Goal: Information Seeking & Learning: Check status

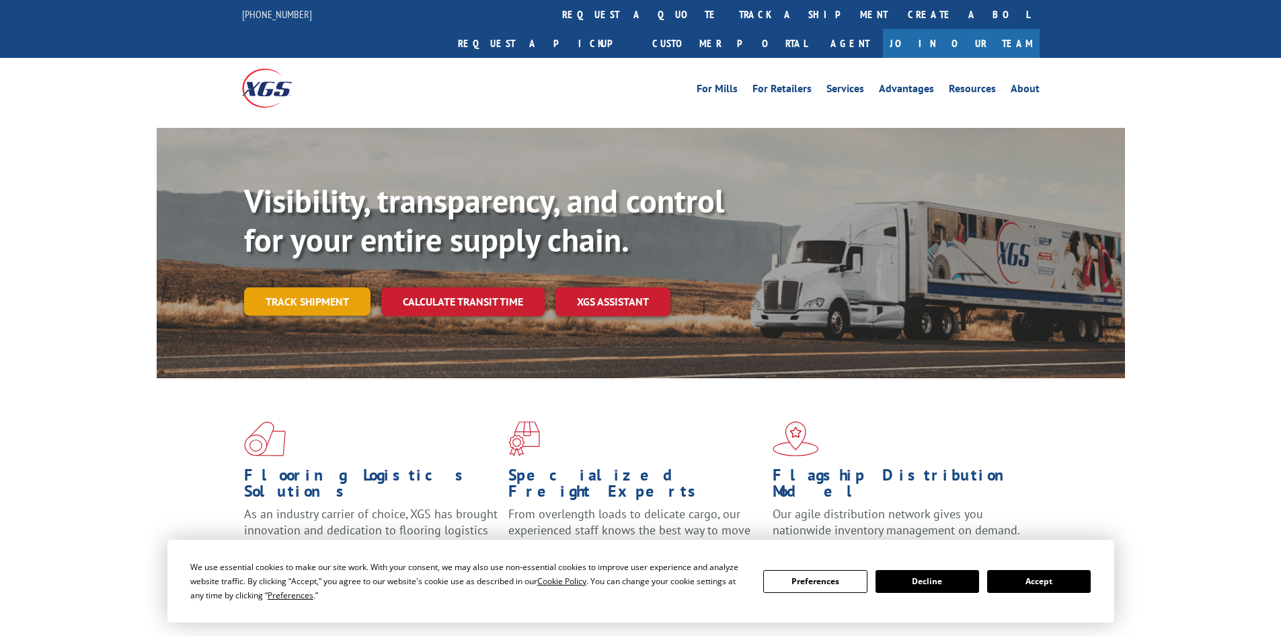
click at [320, 287] on link "Track shipment" at bounding box center [307, 301] width 126 height 28
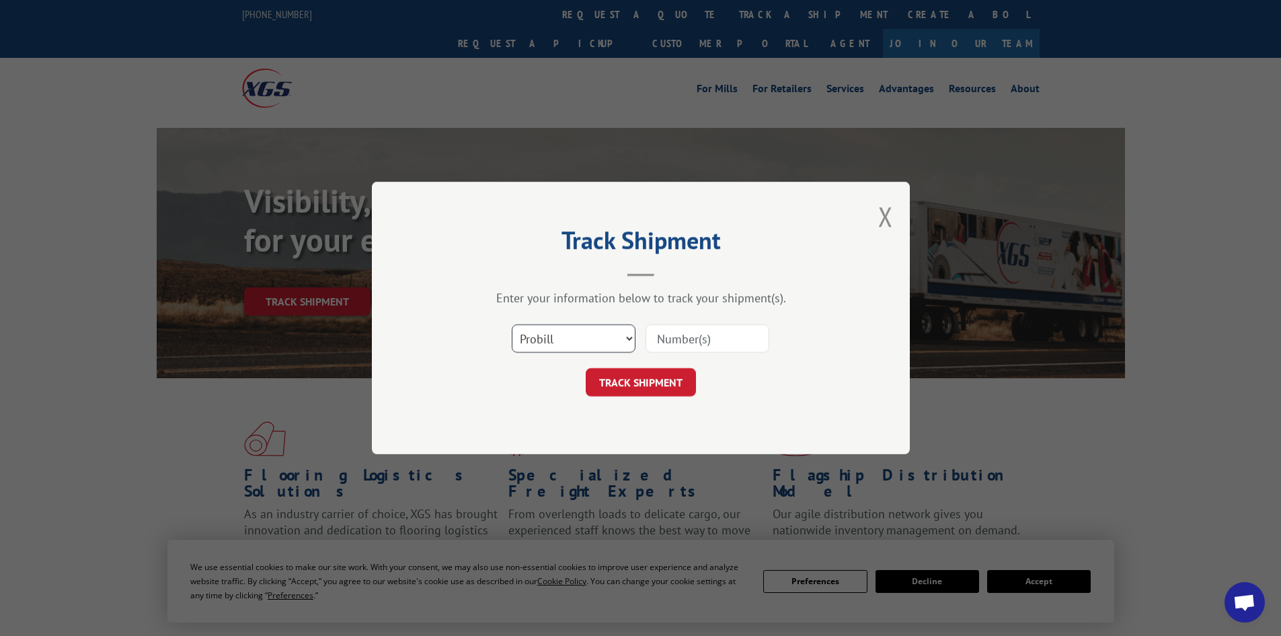
click at [580, 331] on select "Select category... Probill BOL PO" at bounding box center [574, 338] width 124 height 28
select select "po"
click at [512, 324] on select "Select category... Probill BOL PO" at bounding box center [574, 338] width 124 height 28
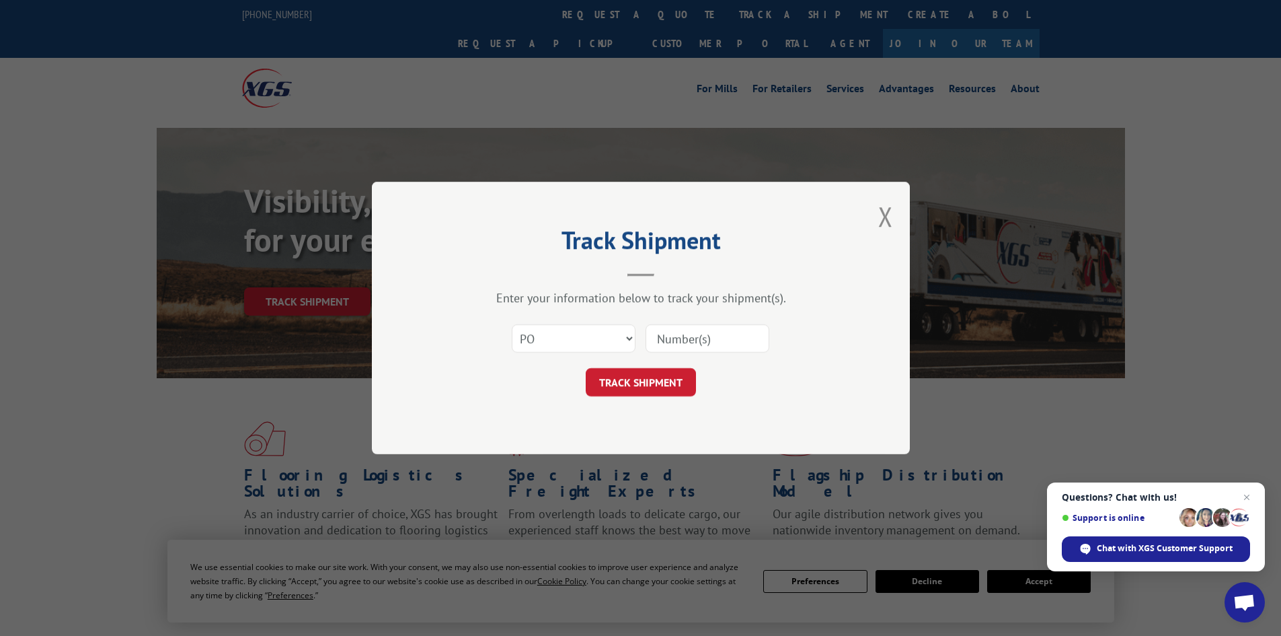
click at [685, 338] on input at bounding box center [708, 338] width 124 height 28
paste input "19545772"
type input "19545772"
click at [650, 376] on button "TRACK SHIPMENT" at bounding box center [641, 382] width 110 height 28
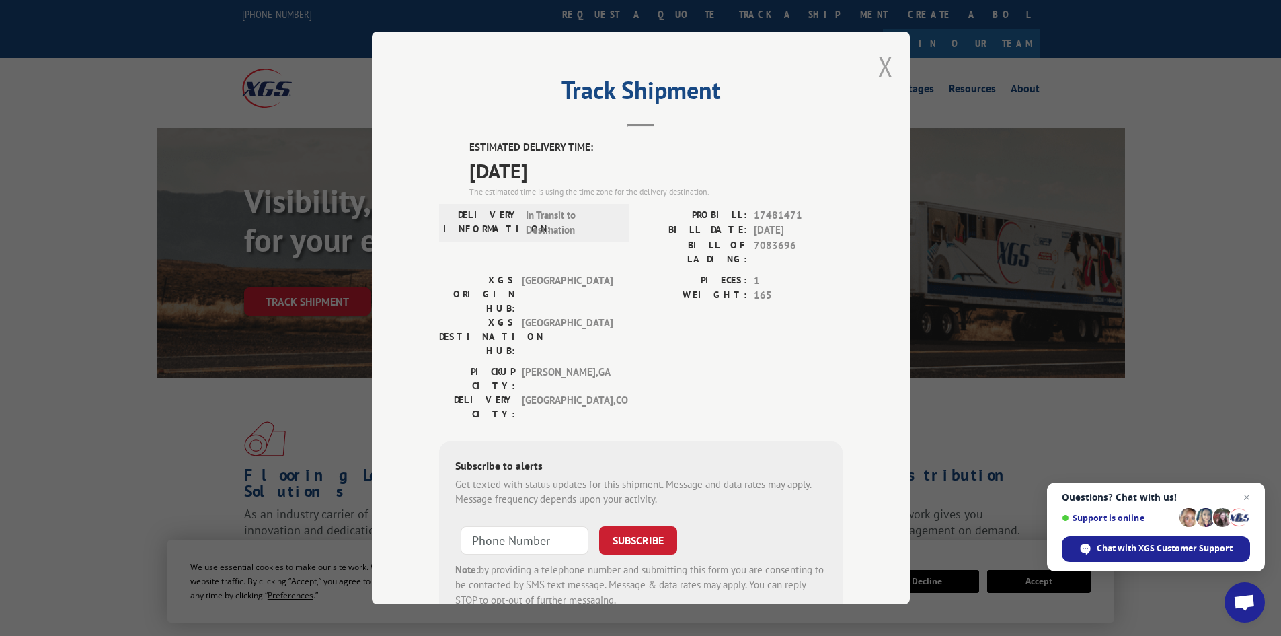
click at [878, 59] on button "Close modal" at bounding box center [885, 66] width 15 height 36
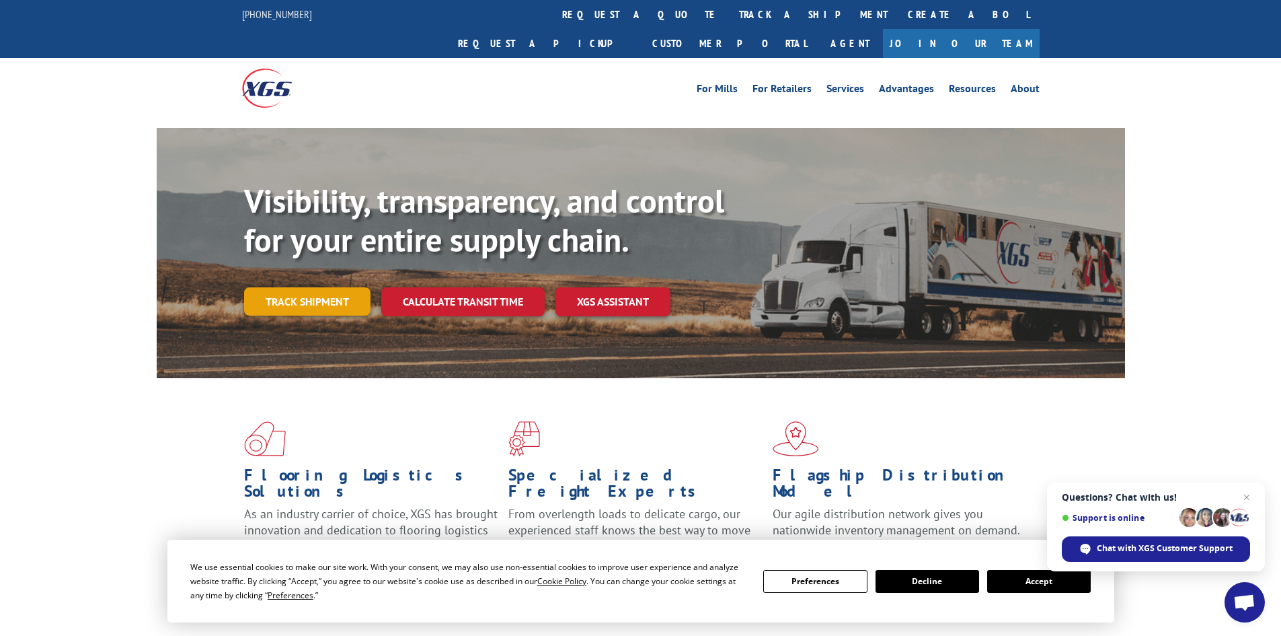
click at [330, 287] on link "Track shipment" at bounding box center [307, 301] width 126 height 28
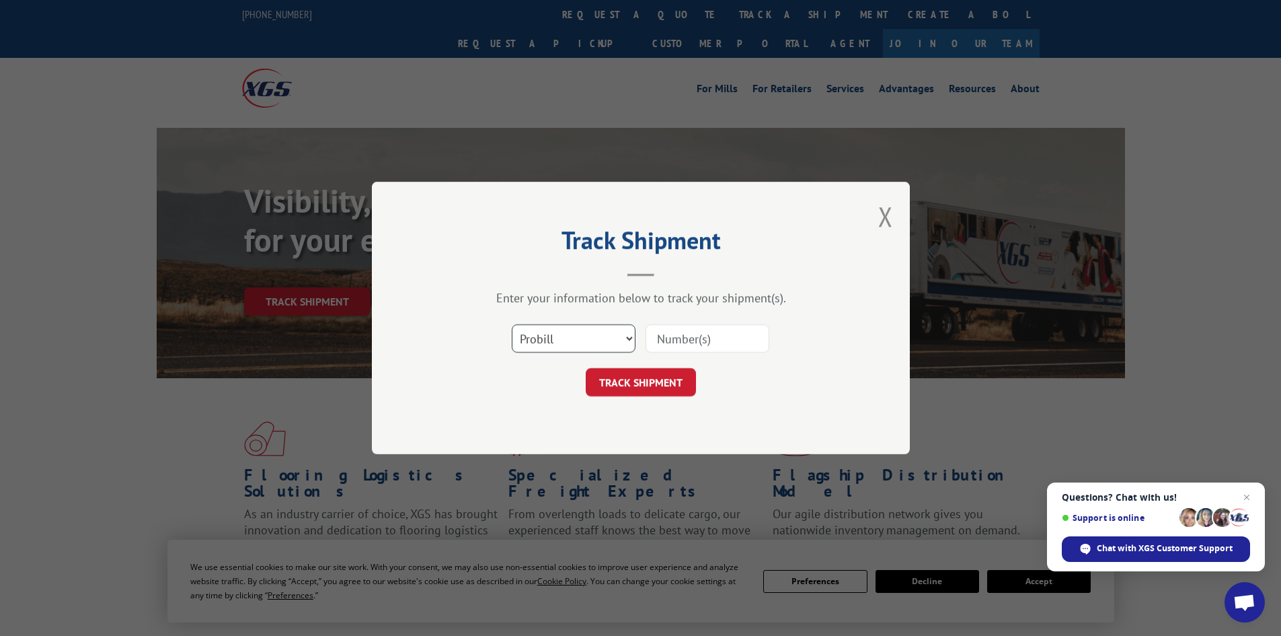
click at [535, 344] on select "Select category... Probill BOL PO" at bounding box center [574, 338] width 124 height 28
select select "po"
click at [512, 324] on select "Select category... Probill BOL PO" at bounding box center [574, 338] width 124 height 28
click at [675, 333] on input at bounding box center [708, 338] width 124 height 28
paste input "19545809"
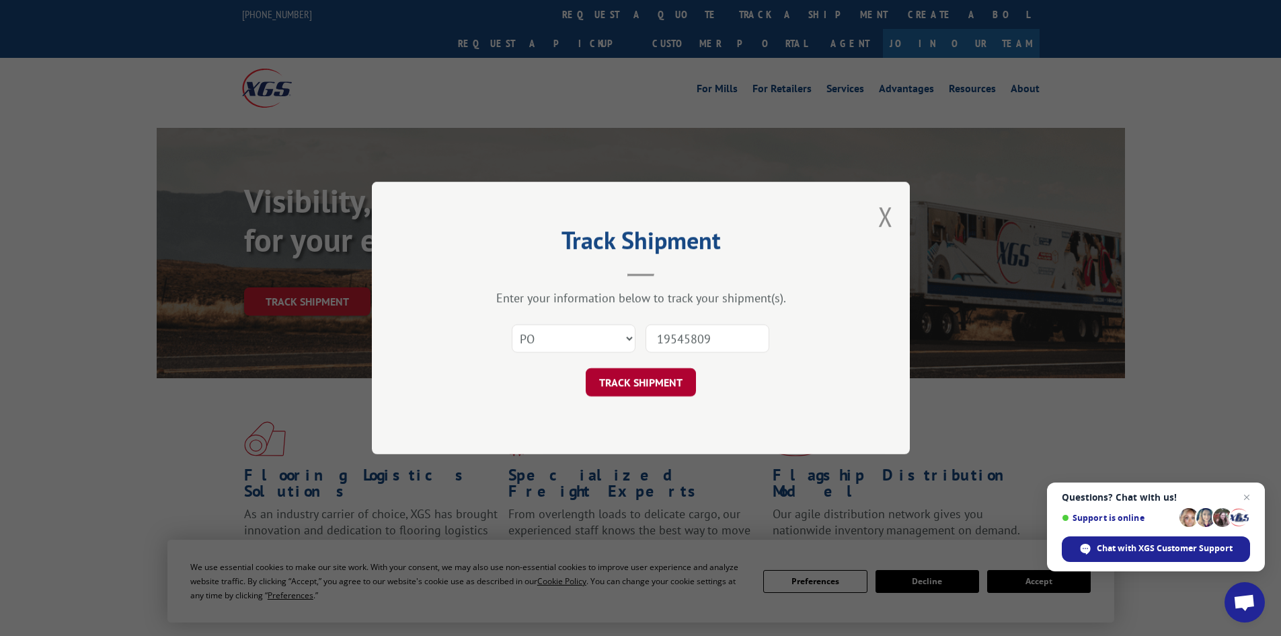
type input "19545809"
click at [640, 382] on button "TRACK SHIPMENT" at bounding box center [641, 382] width 110 height 28
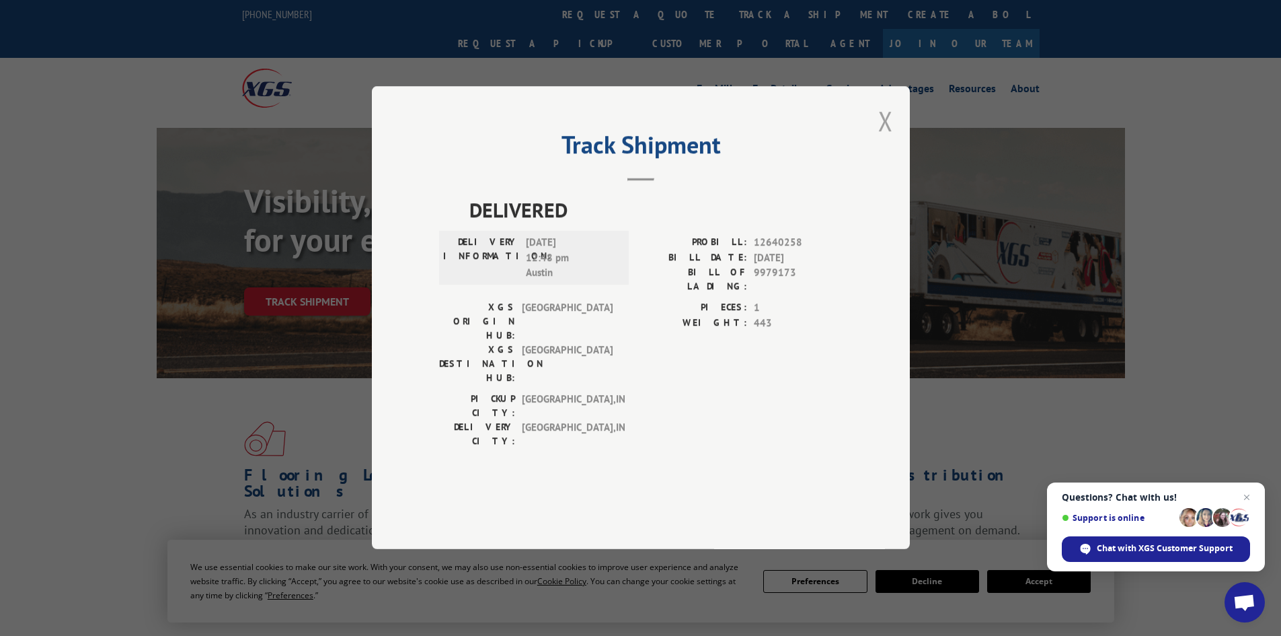
click at [884, 139] on button "Close modal" at bounding box center [885, 121] width 15 height 36
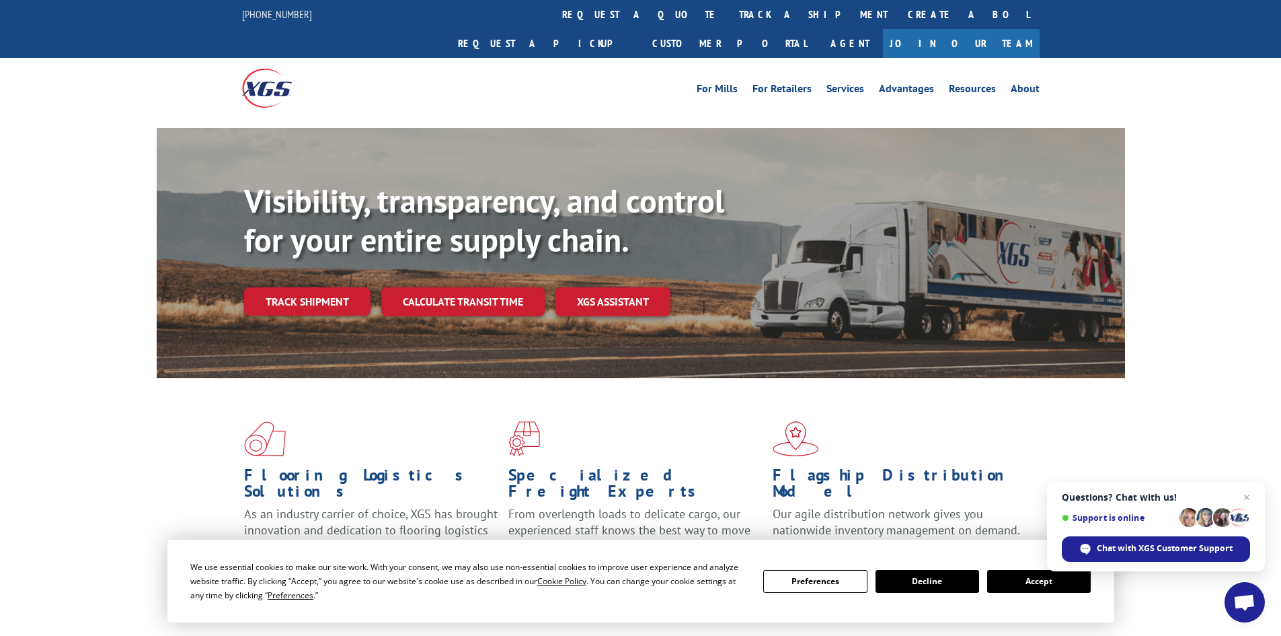
drag, startPoint x: 326, startPoint y: 272, endPoint x: 332, endPoint y: 276, distance: 7.3
click at [326, 287] on link "Track shipment" at bounding box center [307, 301] width 126 height 28
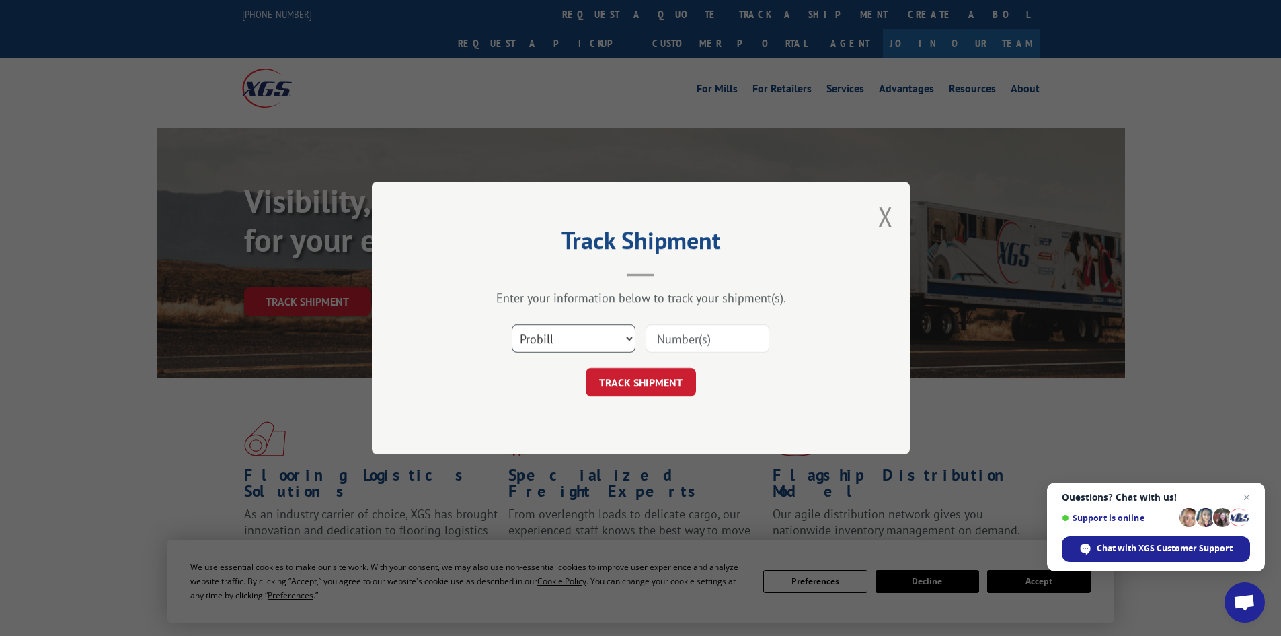
click at [591, 341] on select "Select category... Probill BOL PO" at bounding box center [574, 338] width 124 height 28
select select "bol"
click at [512, 324] on select "Select category... Probill BOL PO" at bounding box center [574, 338] width 124 height 28
click at [684, 334] on input at bounding box center [708, 338] width 124 height 28
paste input "17640792"
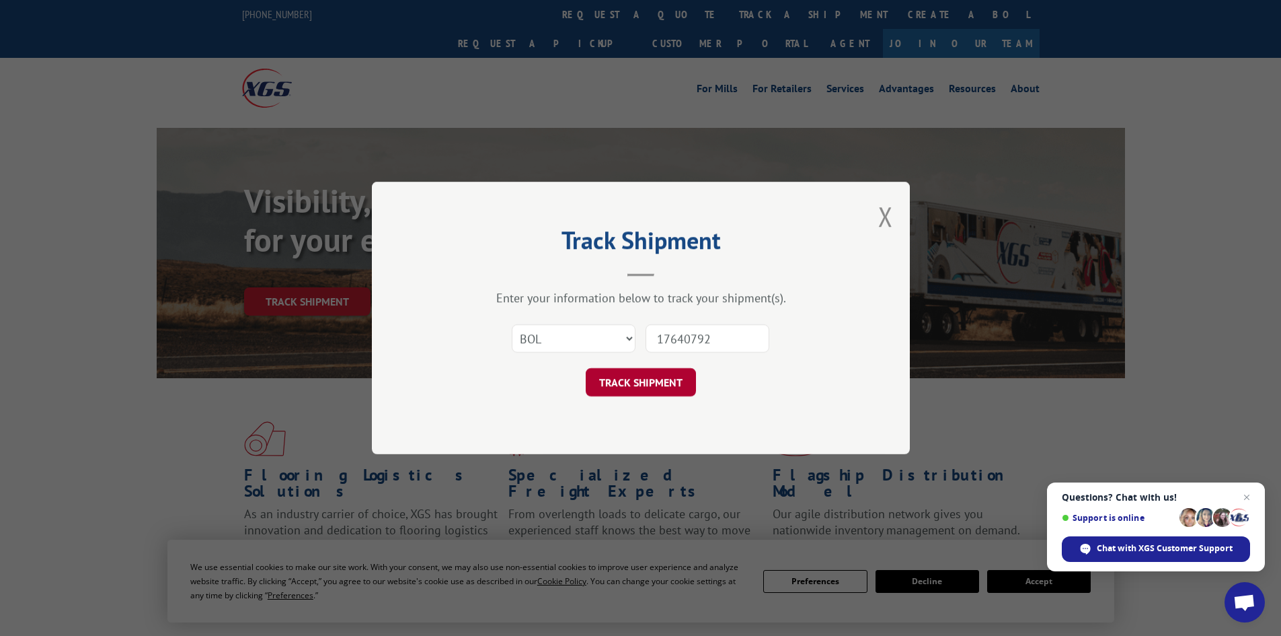
type input "17640792"
click at [627, 377] on button "TRACK SHIPMENT" at bounding box center [641, 382] width 110 height 28
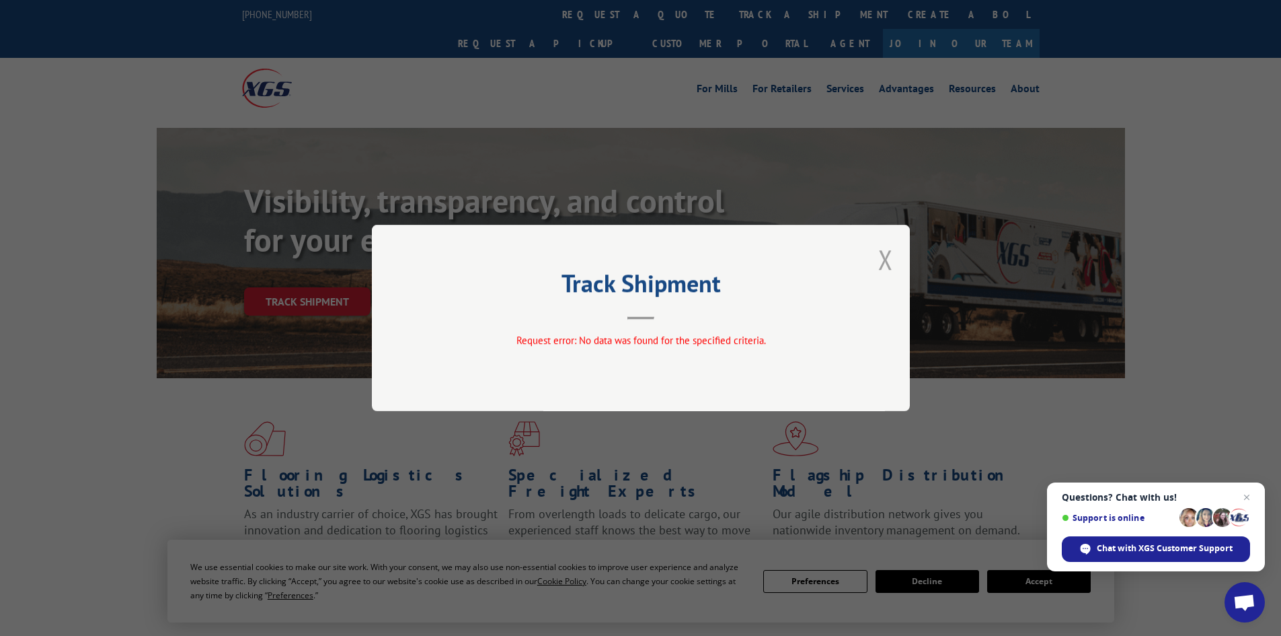
click at [888, 258] on button "Close modal" at bounding box center [885, 259] width 15 height 36
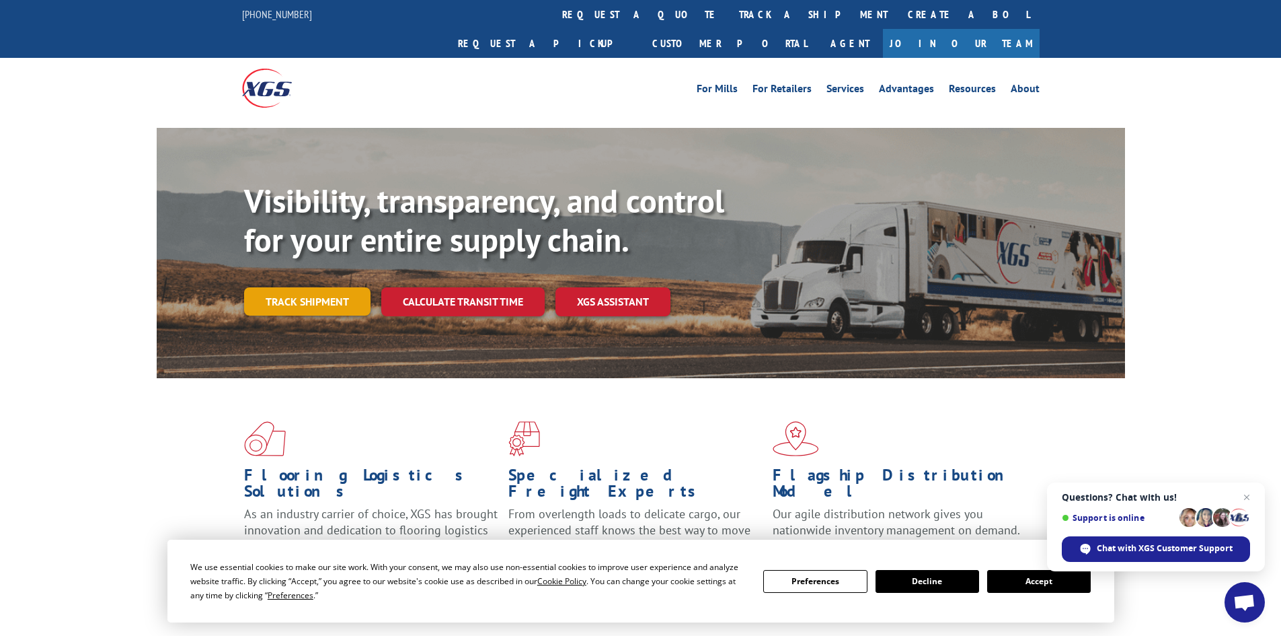
click at [324, 287] on link "Track shipment" at bounding box center [307, 301] width 126 height 28
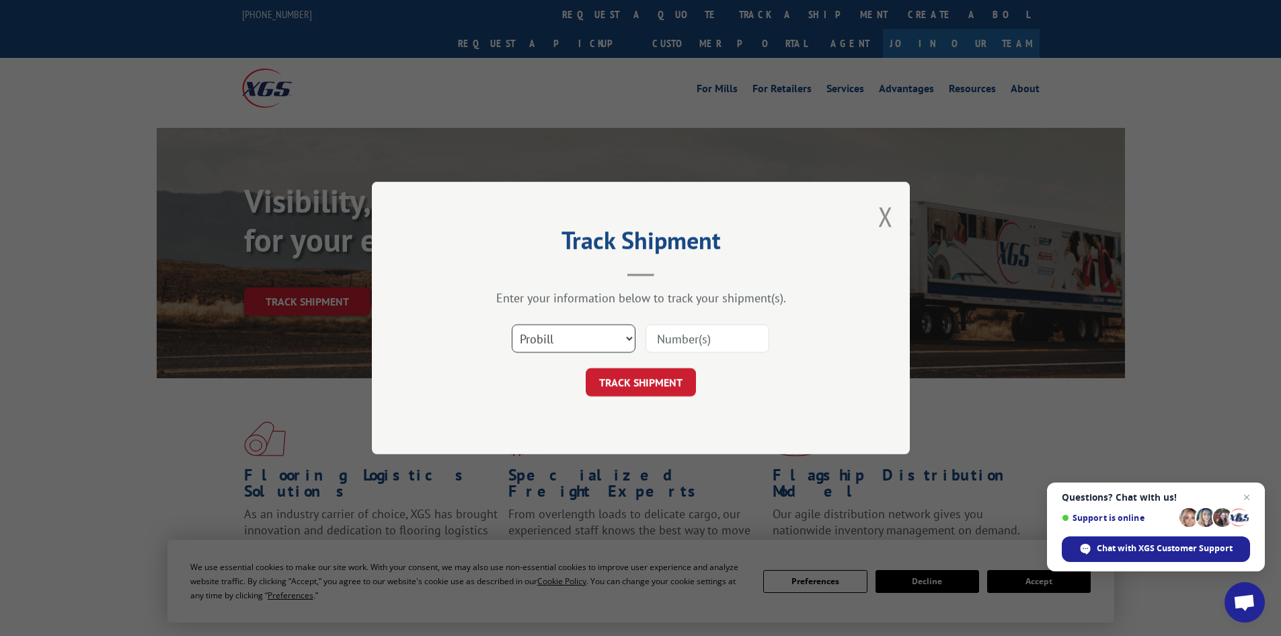
click at [578, 340] on select "Select category... Probill BOL PO" at bounding box center [574, 338] width 124 height 28
select select "po"
click at [512, 324] on select "Select category... Probill BOL PO" at bounding box center [574, 338] width 124 height 28
click at [684, 339] on input at bounding box center [708, 338] width 124 height 28
paste input "19545804"
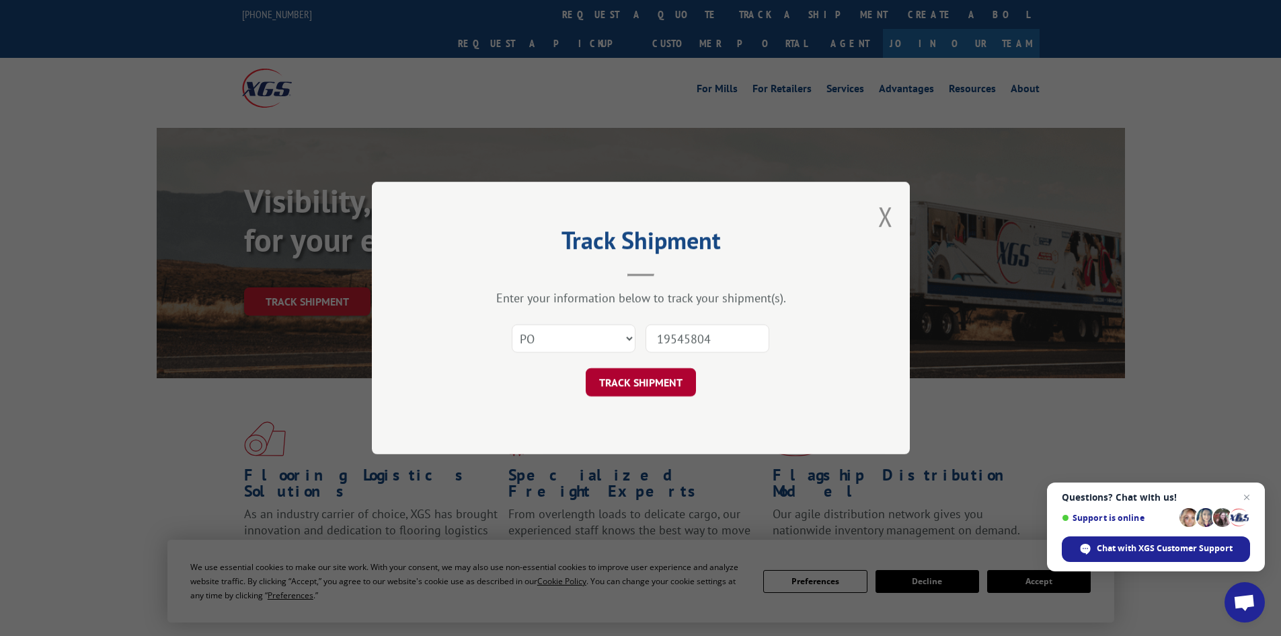
type input "19545804"
click at [634, 378] on button "TRACK SHIPMENT" at bounding box center [641, 382] width 110 height 28
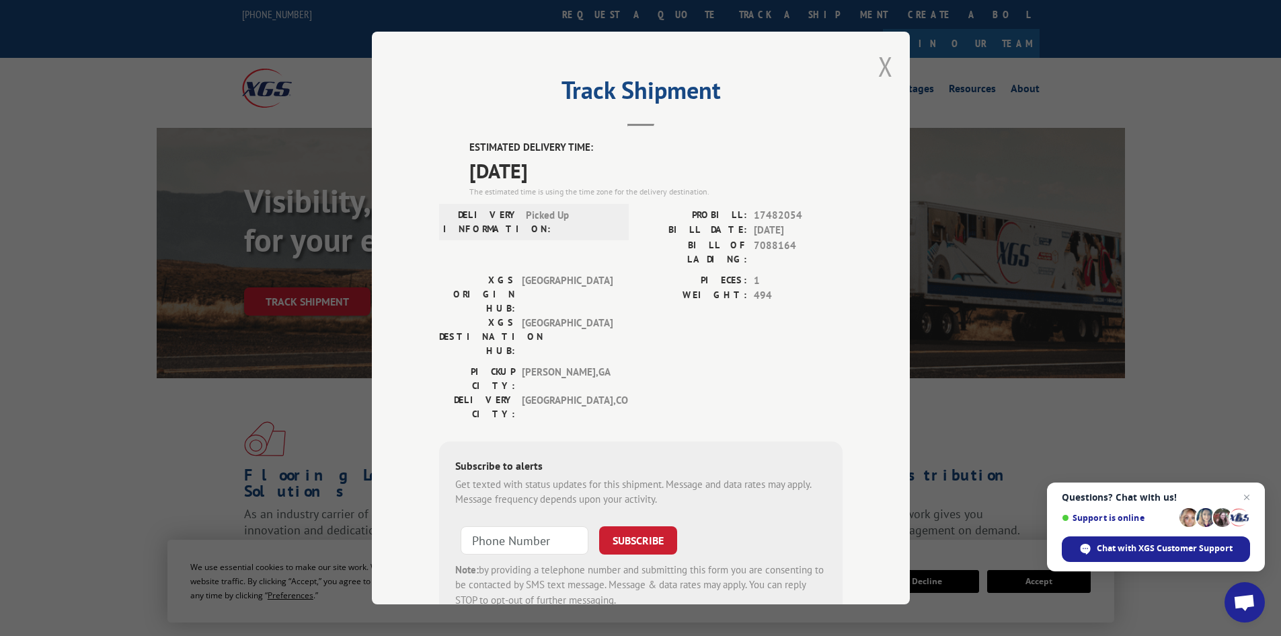
click at [880, 66] on button "Close modal" at bounding box center [885, 66] width 15 height 36
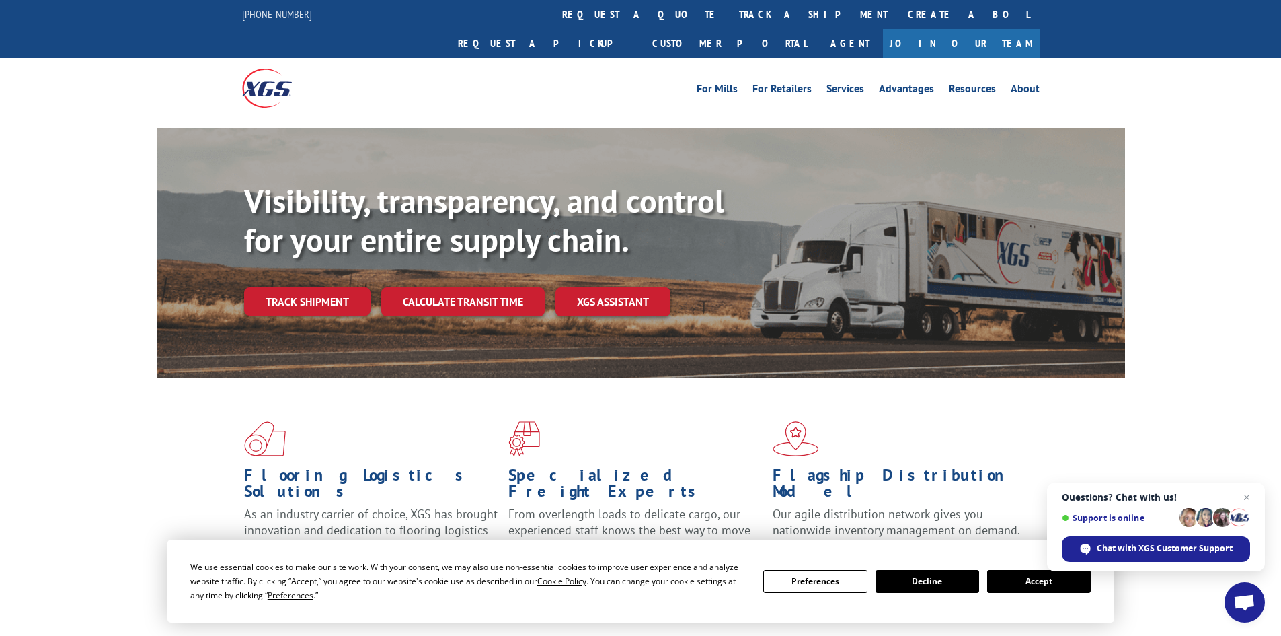
click at [285, 287] on link "Track shipment" at bounding box center [307, 301] width 126 height 28
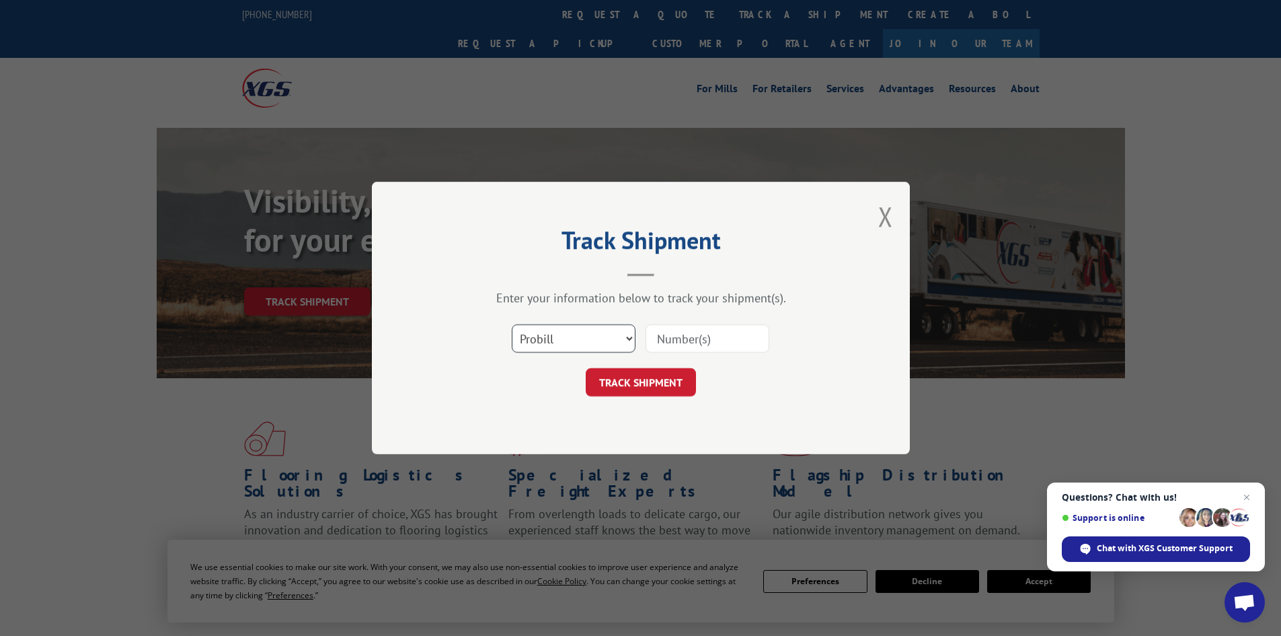
click at [586, 340] on select "Select category... Probill BOL PO" at bounding box center [574, 338] width 124 height 28
select select "po"
click at [512, 324] on select "Select category... Probill BOL PO" at bounding box center [574, 338] width 124 height 28
click at [666, 342] on input at bounding box center [708, 338] width 124 height 28
paste input "19545746"
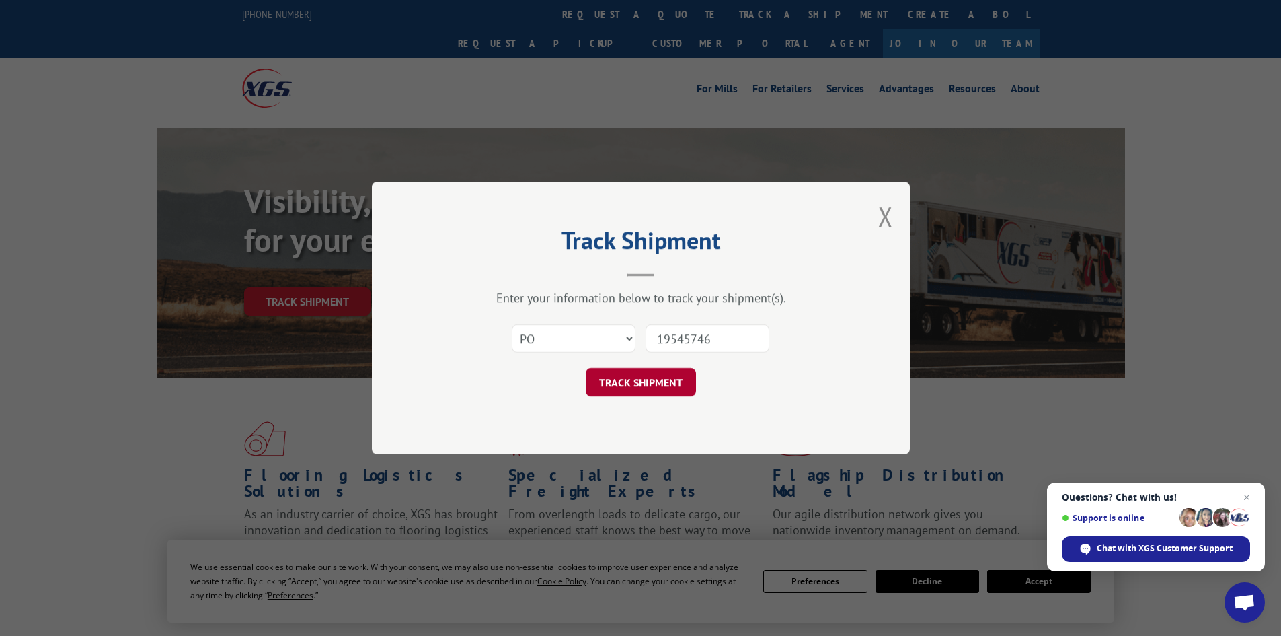
type input "19545746"
click at [656, 375] on button "TRACK SHIPMENT" at bounding box center [641, 382] width 110 height 28
